Goal: Information Seeking & Learning: Learn about a topic

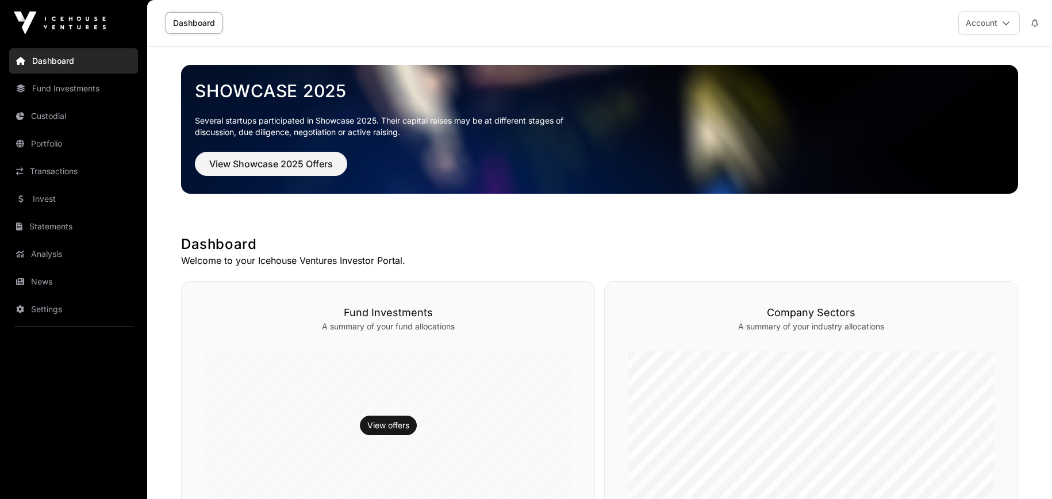
click at [63, 163] on link "Transactions" at bounding box center [73, 171] width 129 height 25
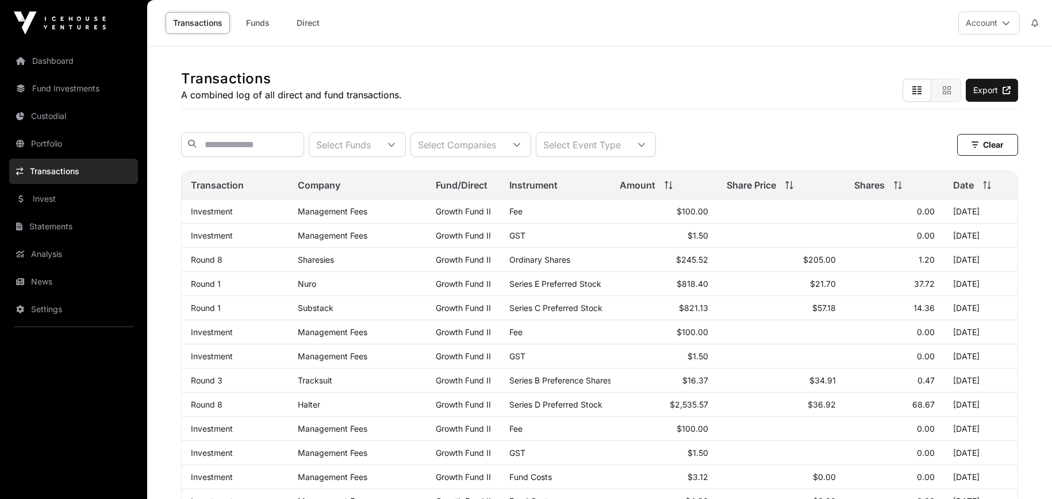
click at [70, 200] on link "Invest" at bounding box center [73, 198] width 129 height 25
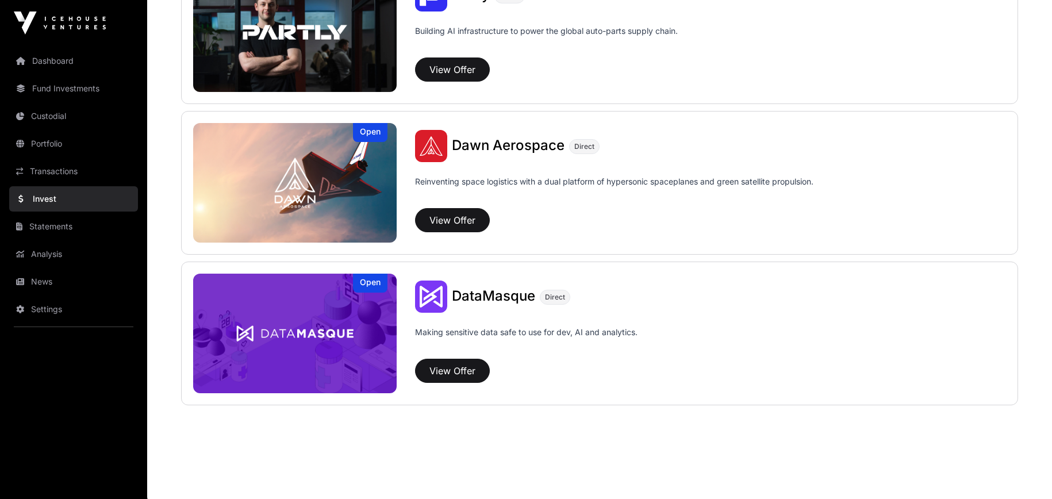
scroll to position [943, 0]
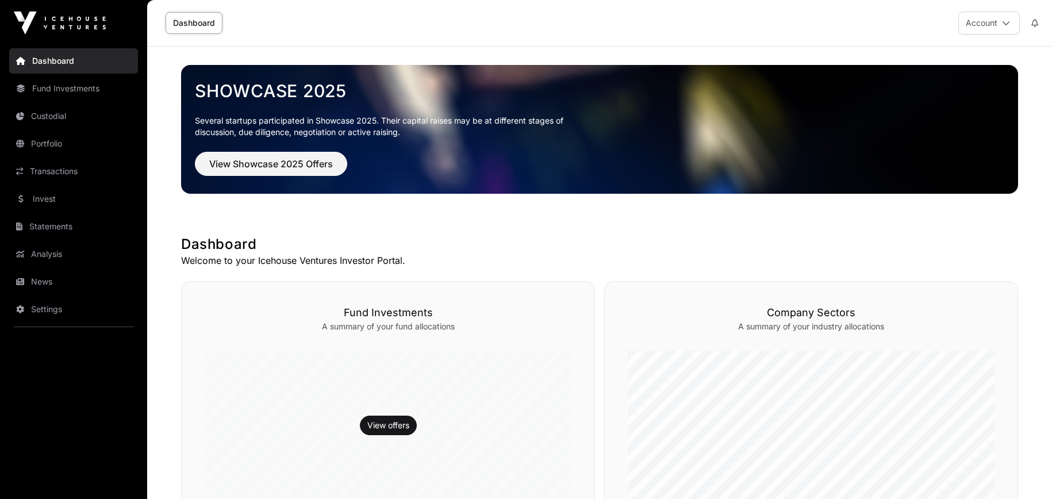
click at [27, 145] on link "Portfolio" at bounding box center [73, 143] width 129 height 25
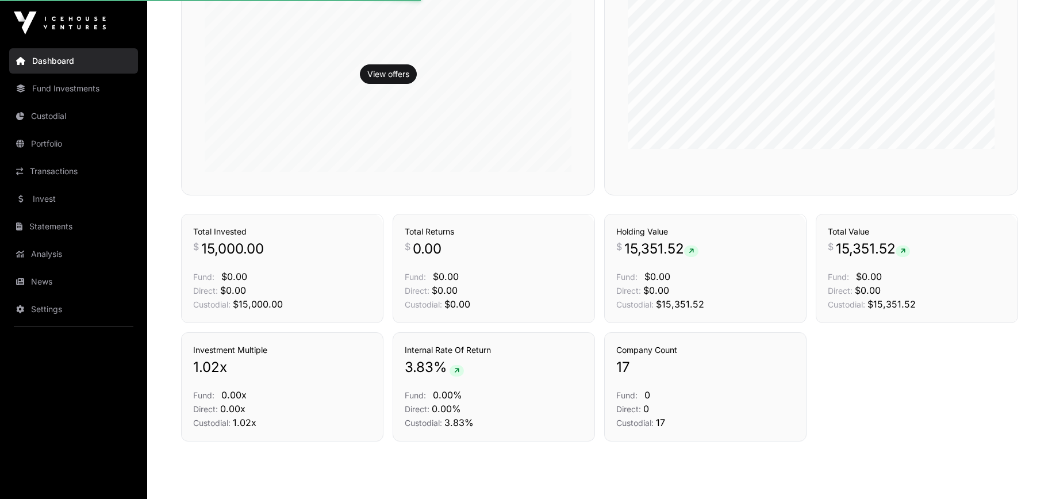
scroll to position [390, 0]
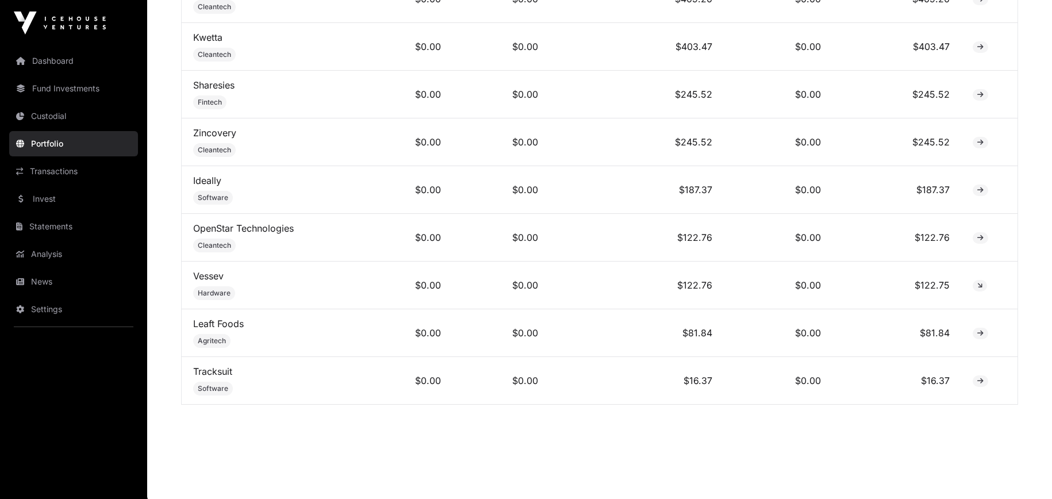
scroll to position [982, 0]
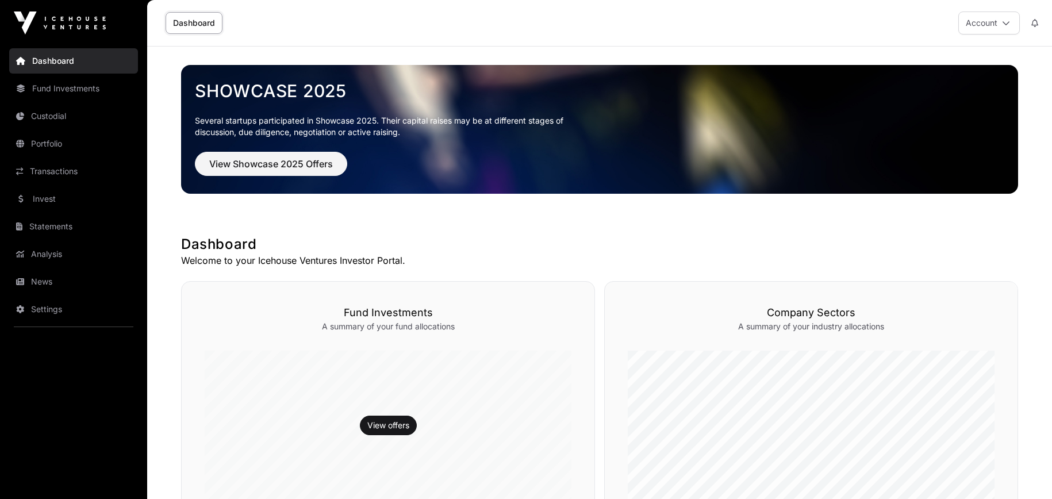
click at [69, 149] on link "Portfolio" at bounding box center [73, 143] width 129 height 25
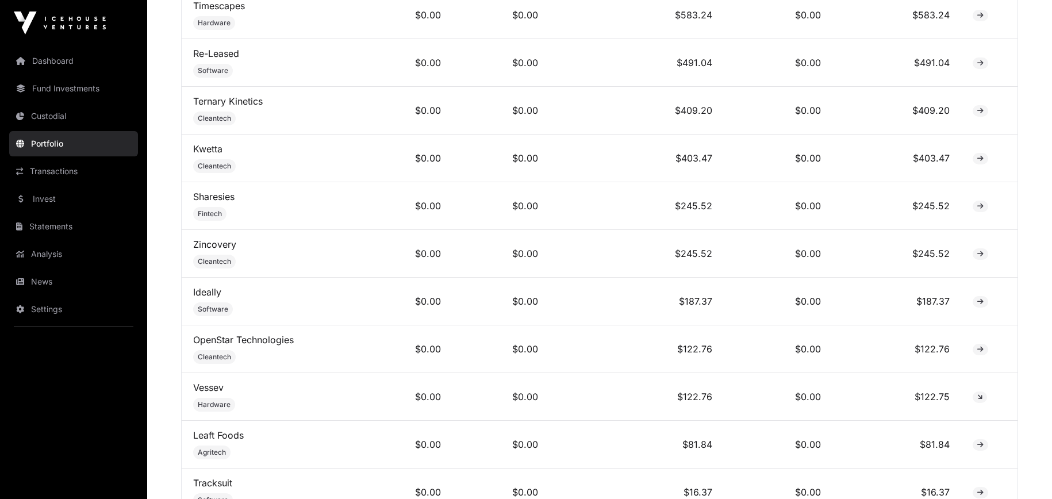
scroll to position [982, 0]
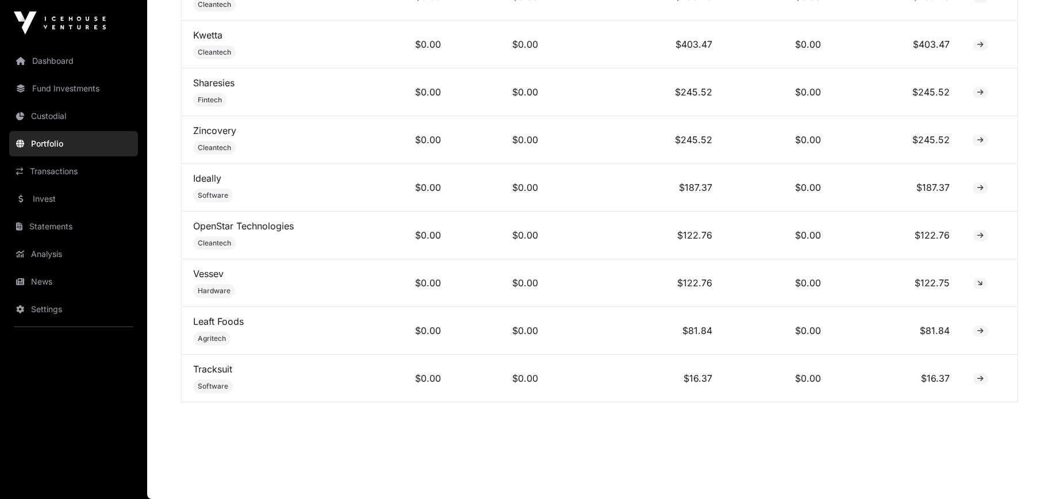
click at [210, 271] on link "Vessev" at bounding box center [208, 273] width 30 height 11
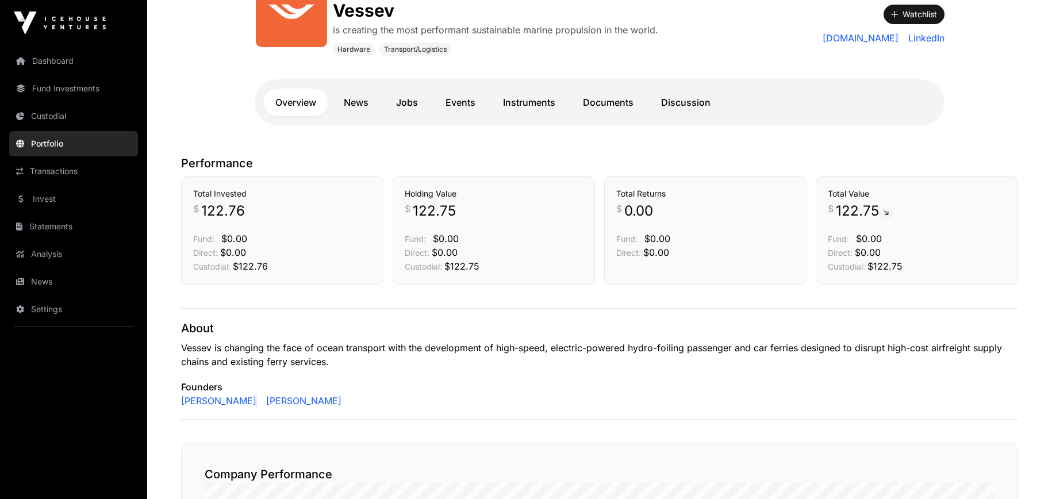
scroll to position [172, 0]
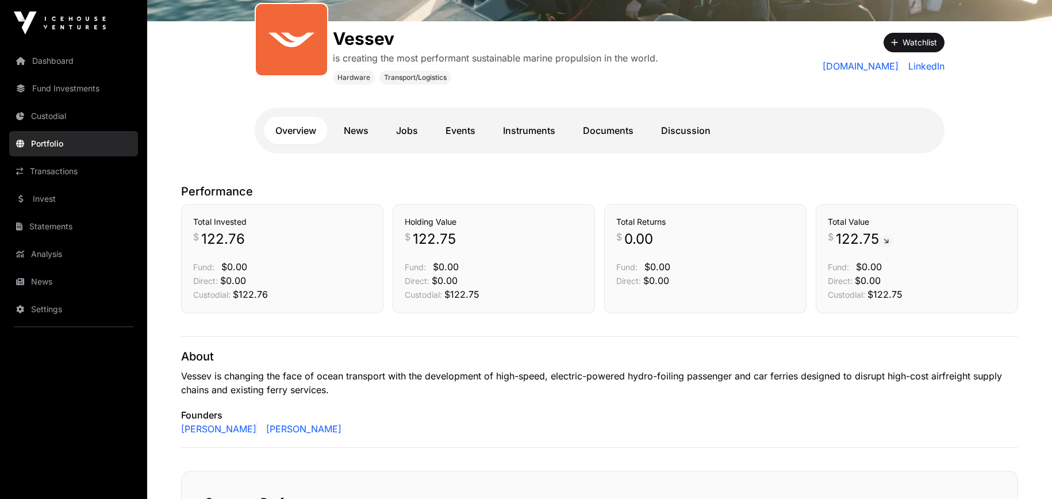
click at [458, 132] on link "Events" at bounding box center [460, 131] width 53 height 28
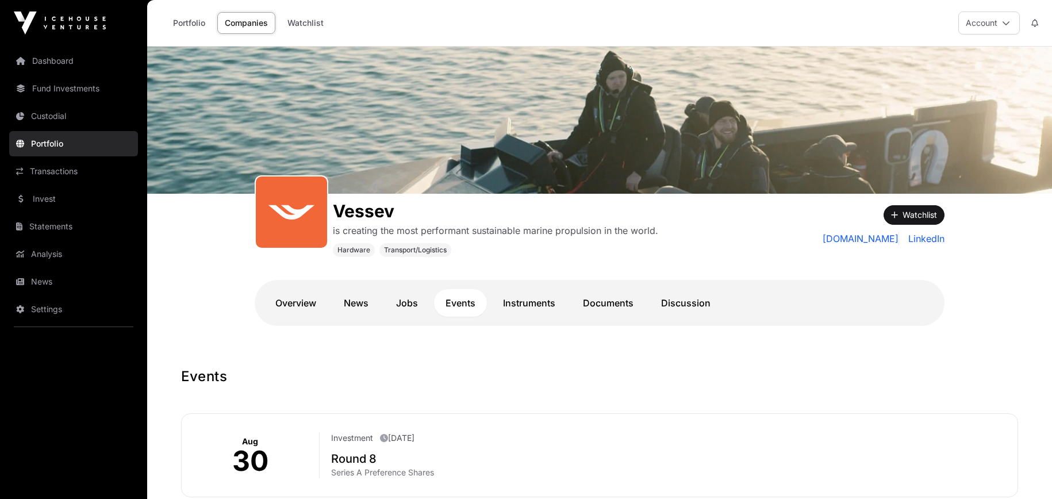
click at [359, 303] on link "News" at bounding box center [356, 303] width 48 height 28
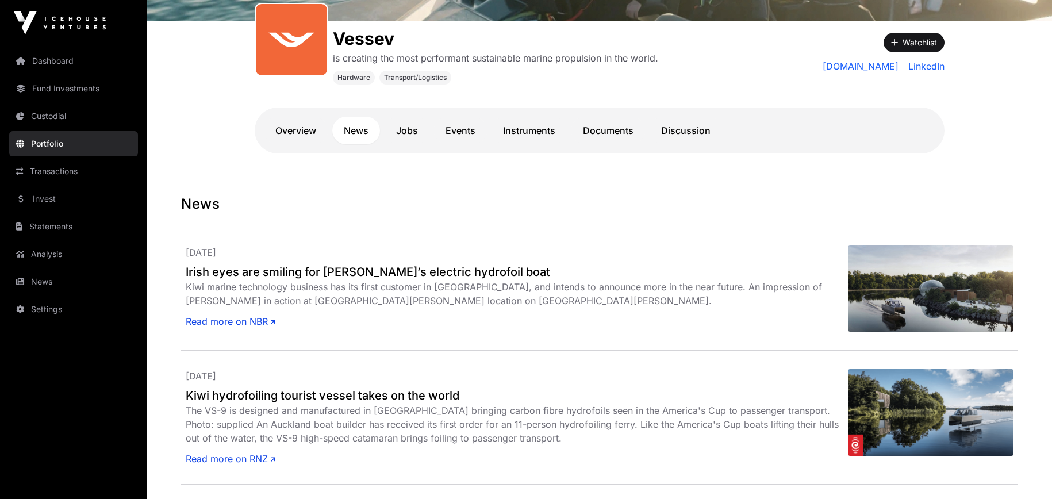
scroll to position [57, 0]
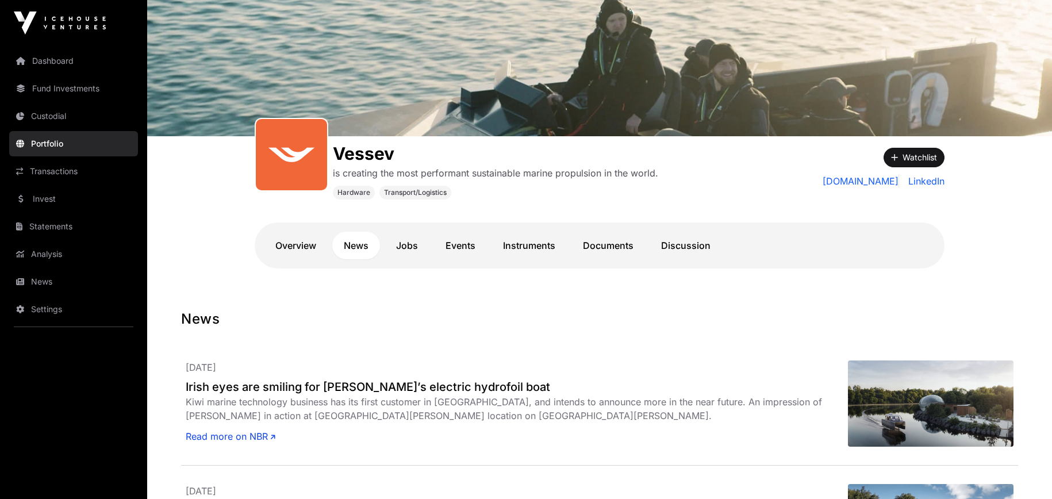
click at [603, 246] on link "Documents" at bounding box center [608, 246] width 74 height 28
